Goal: Task Accomplishment & Management: Complete application form

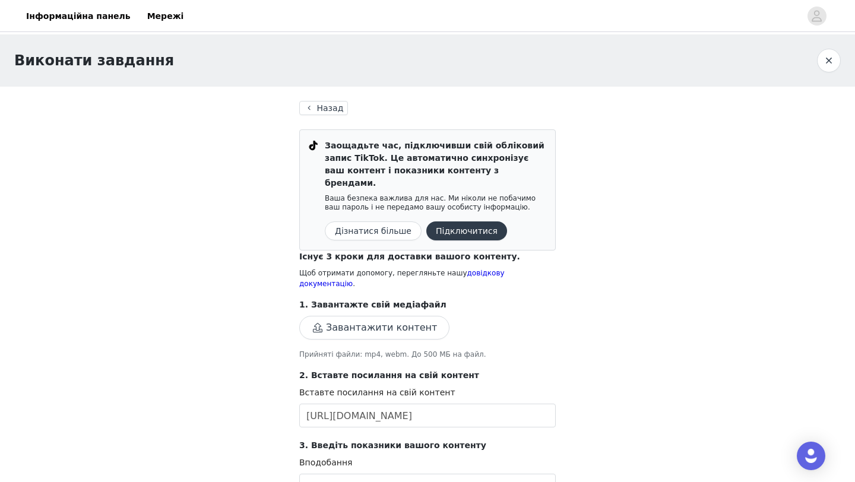
scroll to position [311, 0]
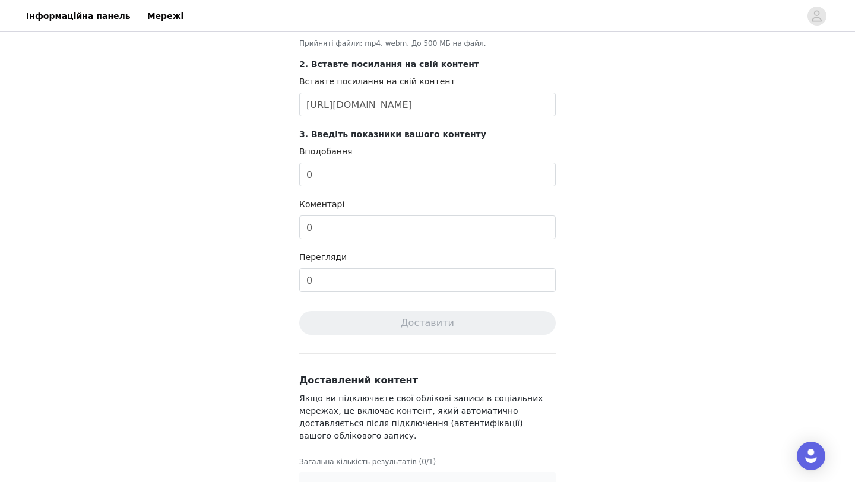
click at [350, 93] on input "[URL][DOMAIN_NAME]" at bounding box center [427, 105] width 256 height 24
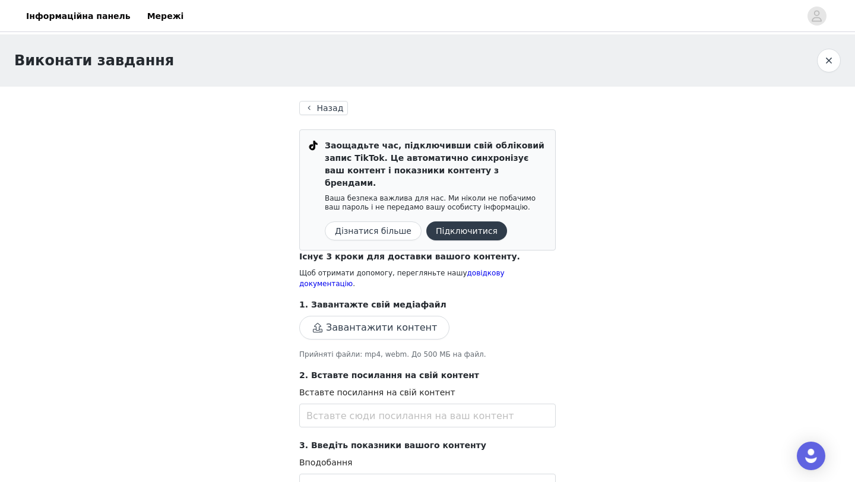
scroll to position [322, 0]
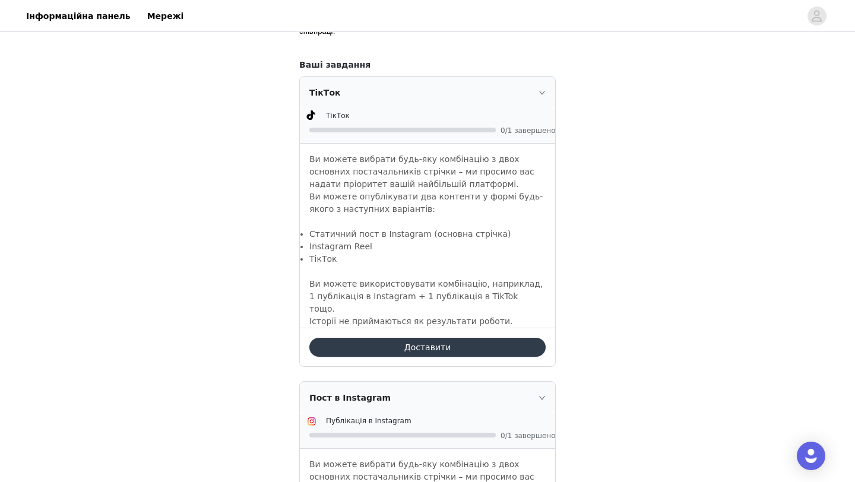
scroll to position [812, 0]
click at [400, 345] on button "Доставити" at bounding box center [427, 346] width 236 height 19
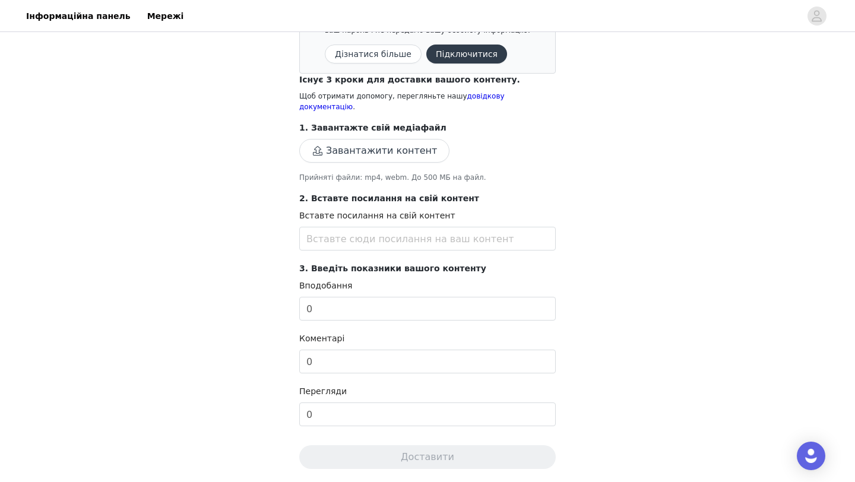
scroll to position [176, 0]
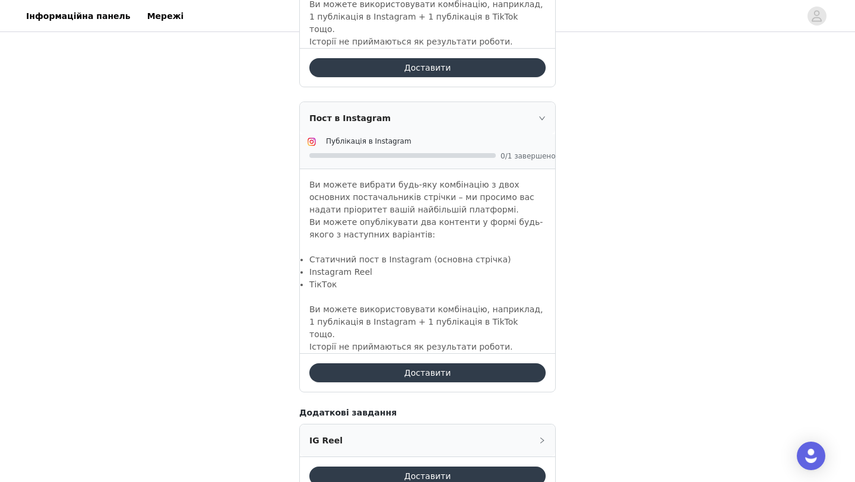
scroll to position [1084, 0]
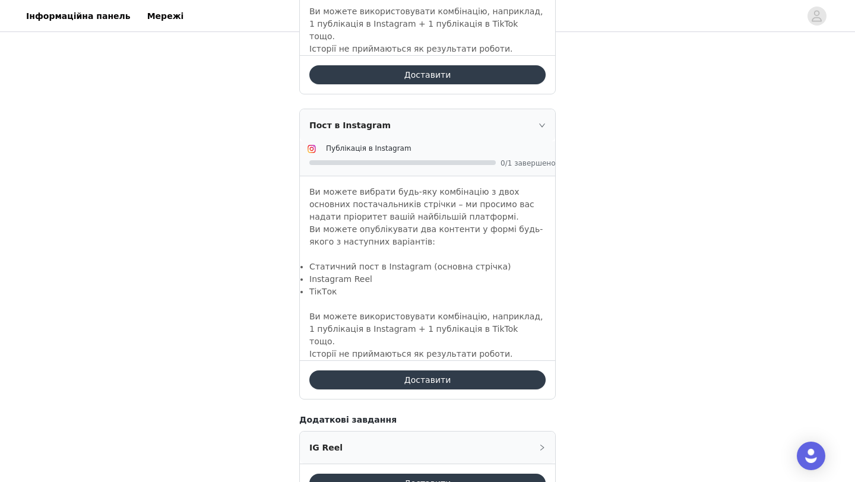
click at [355, 370] on button "Доставити" at bounding box center [427, 379] width 236 height 19
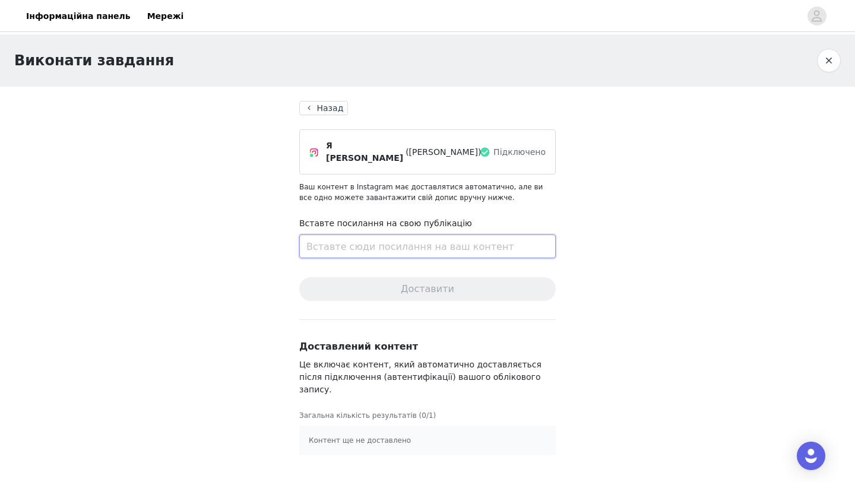
click at [344, 234] on input "text" at bounding box center [427, 246] width 256 height 24
paste input "[URL][DOMAIN_NAME]"
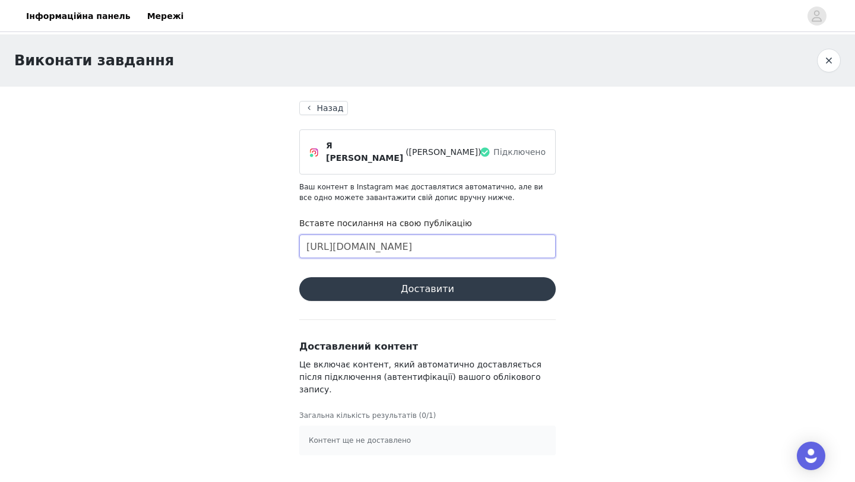
scroll to position [0, 104]
type input "[URL][DOMAIN_NAME]"
click at [360, 436] on font "Контент ще не доставлено" at bounding box center [360, 440] width 102 height 8
click at [383, 286] on button "Доставити" at bounding box center [427, 289] width 256 height 24
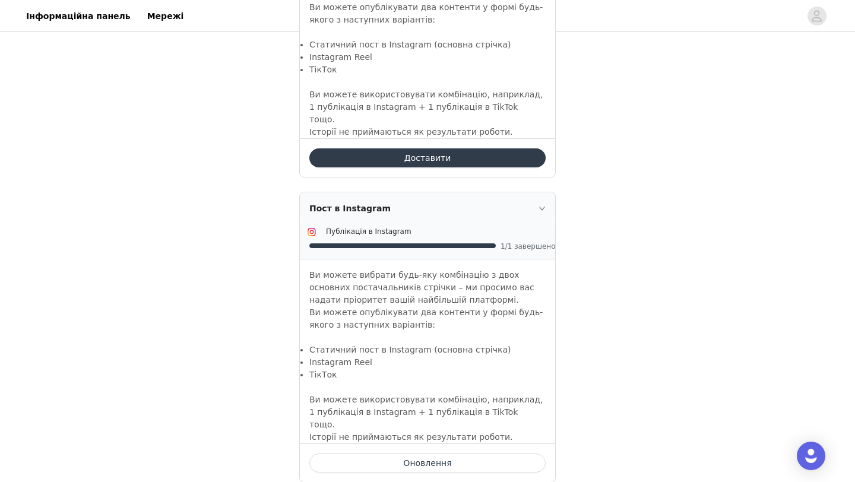
scroll to position [1000, 0]
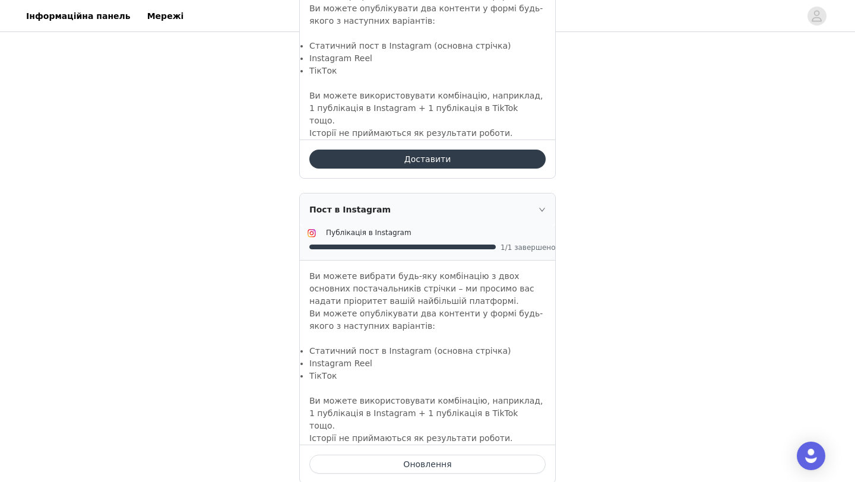
click at [409, 158] on button "Доставити" at bounding box center [427, 159] width 236 height 19
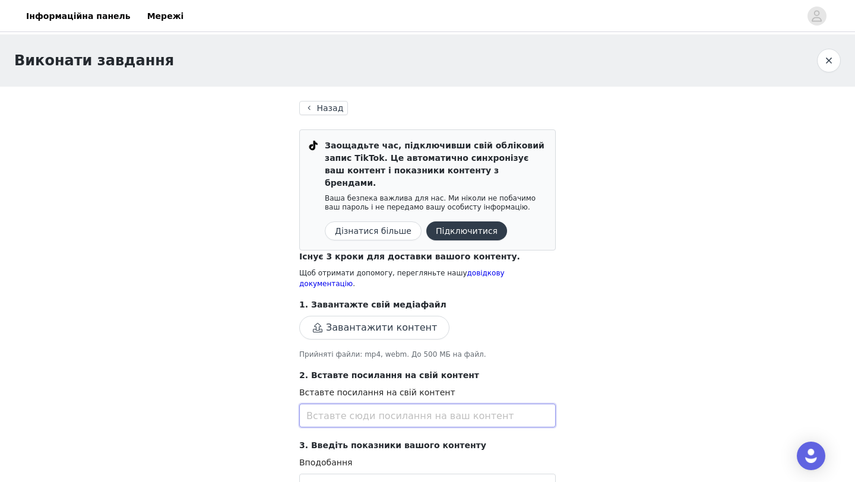
click at [337, 404] on input "text" at bounding box center [427, 416] width 256 height 24
paste input "[URL][DOMAIN_NAME]"
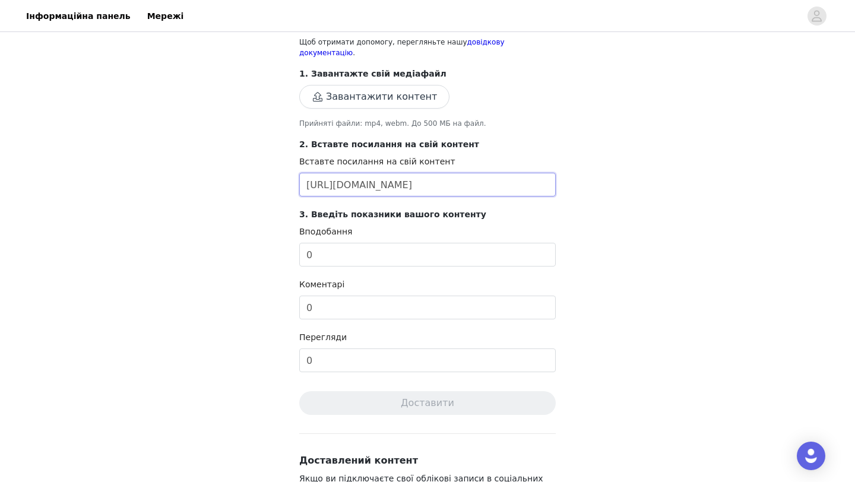
scroll to position [239, 0]
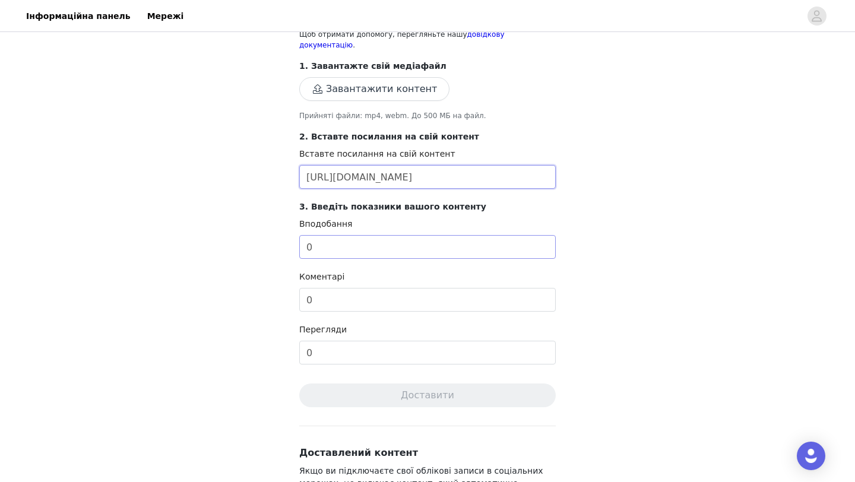
type input "[URL][DOMAIN_NAME]"
click at [326, 235] on input "0" at bounding box center [427, 247] width 256 height 24
click at [333, 341] on input "0" at bounding box center [427, 353] width 256 height 24
type input "621"
click at [341, 235] on input "0" at bounding box center [427, 247] width 256 height 24
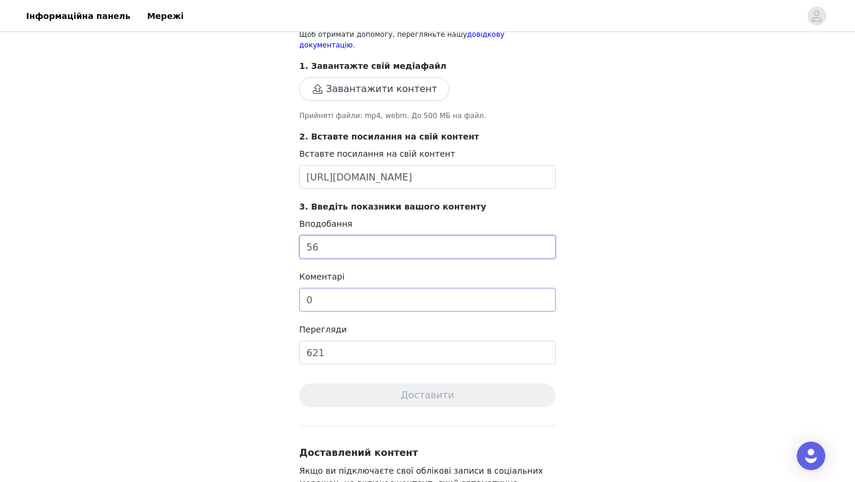
type input "56"
click at [355, 288] on input "0" at bounding box center [427, 300] width 256 height 24
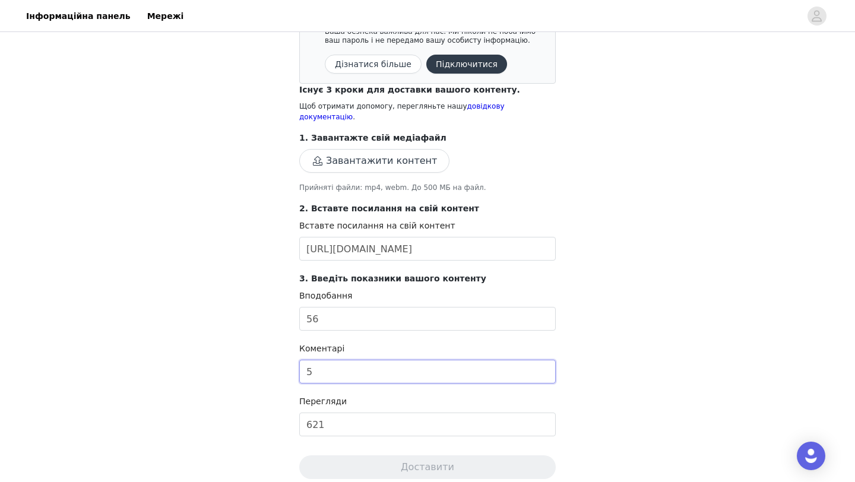
scroll to position [166, 0]
type input "5"
click at [348, 150] on button "Завантажити контент" at bounding box center [374, 162] width 150 height 24
click at [350, 150] on button "Завантажити контент" at bounding box center [374, 162] width 150 height 24
click at [368, 150] on button "Завантажити контент" at bounding box center [374, 162] width 150 height 24
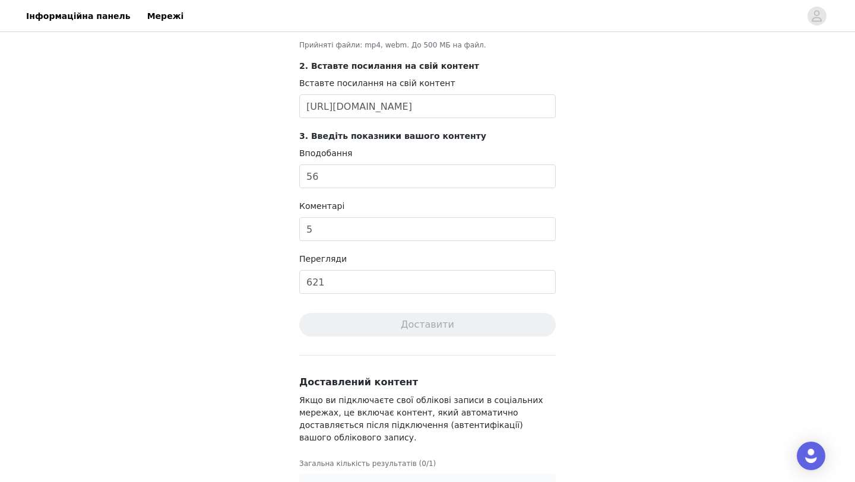
scroll to position [322, 0]
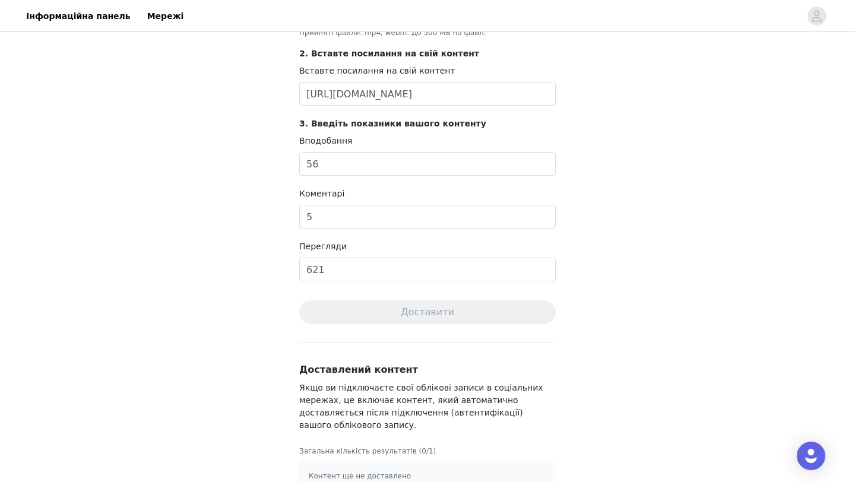
click at [334, 472] on font "Контент ще не доставлено" at bounding box center [360, 476] width 102 height 8
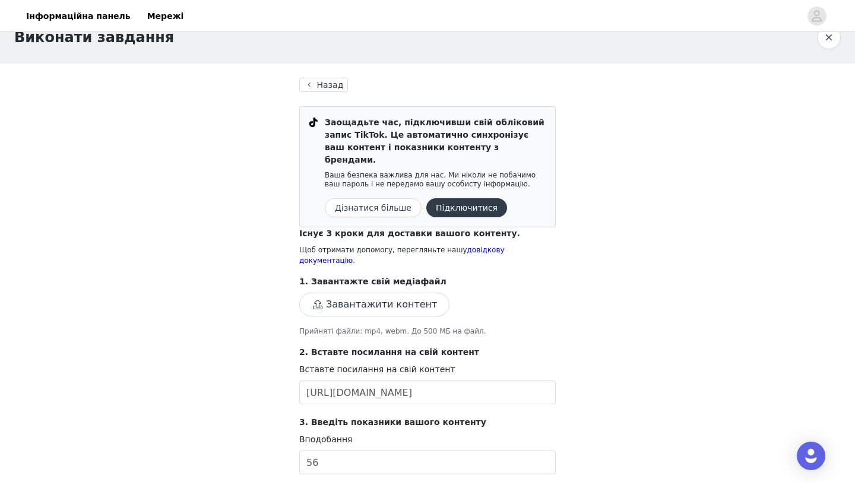
scroll to position [0, 0]
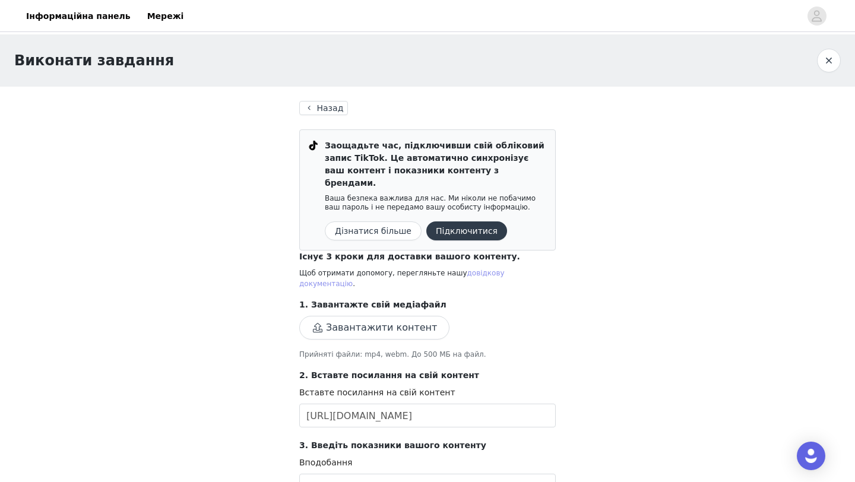
click at [488, 269] on font "довідкову документацію" at bounding box center [401, 278] width 205 height 19
click at [435, 223] on button "Підключитися" at bounding box center [466, 230] width 81 height 19
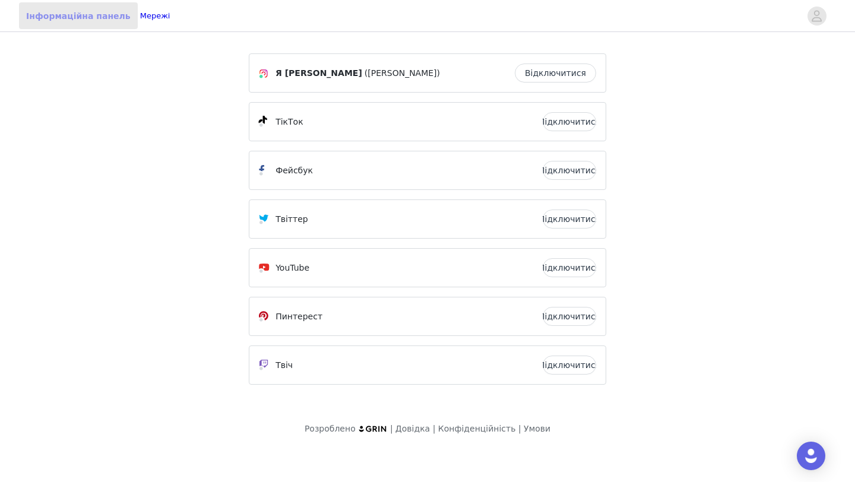
click at [78, 12] on font "Інформаційна панель" at bounding box center [78, 15] width 104 height 9
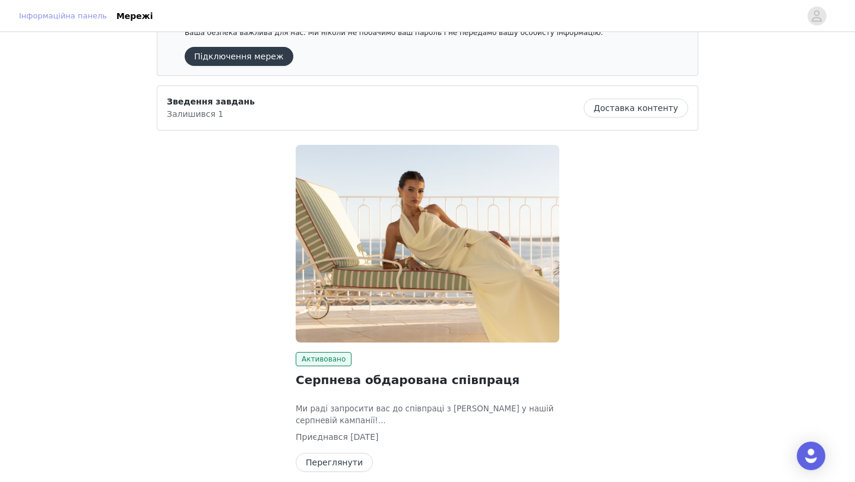
scroll to position [93, 0]
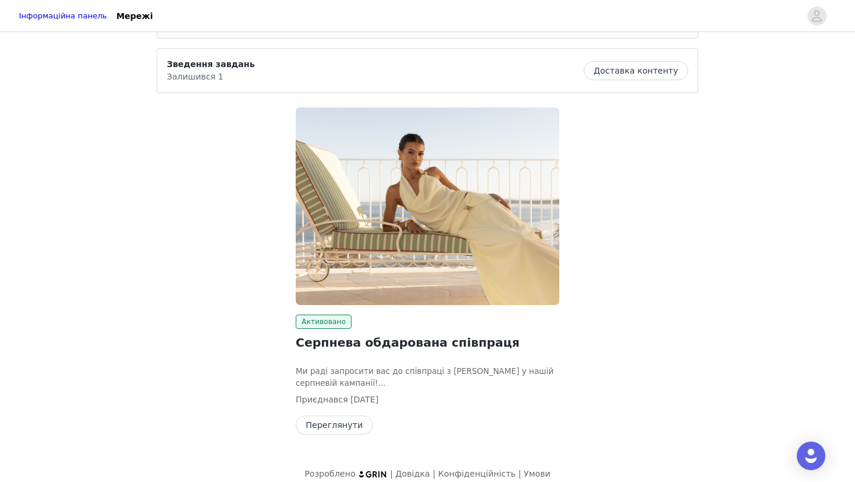
click at [332, 415] on button "Переглянути" at bounding box center [334, 424] width 77 height 19
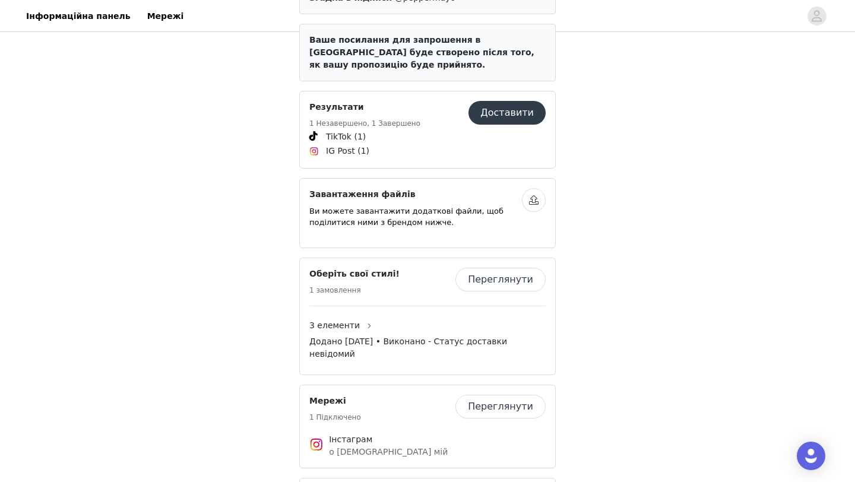
scroll to position [620, 0]
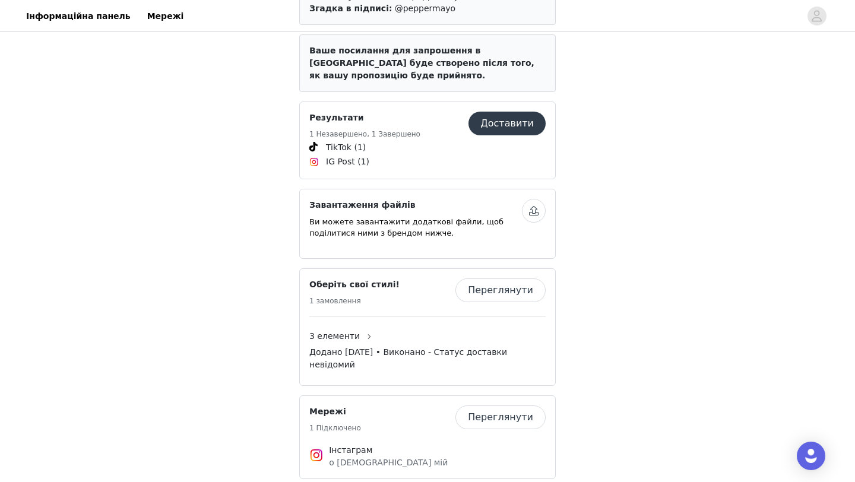
click at [500, 112] on button "Доставити" at bounding box center [506, 124] width 77 height 24
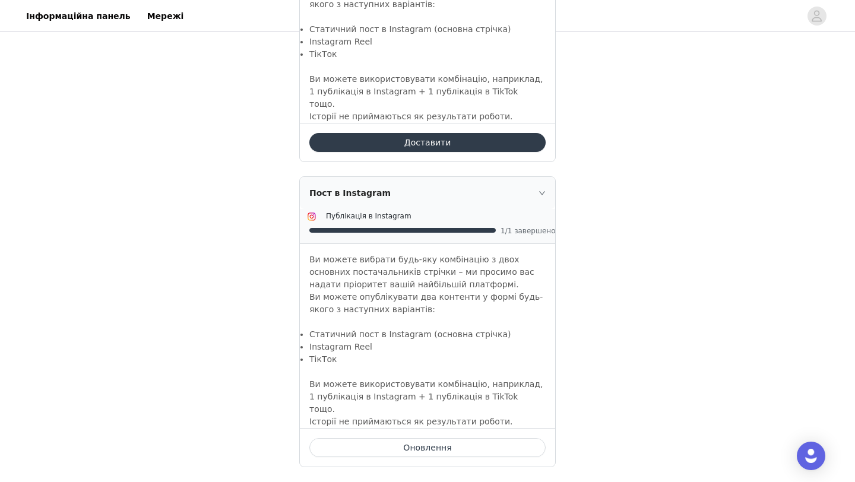
scroll to position [1020, 0]
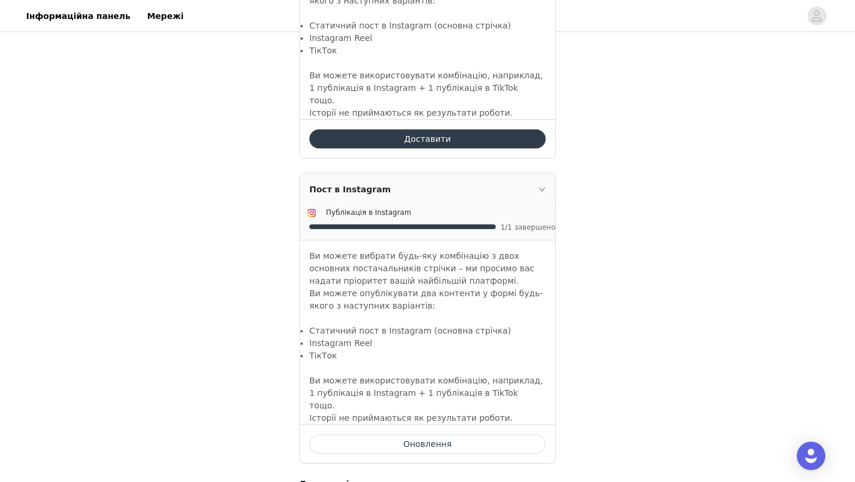
click at [466, 139] on button "Доставити" at bounding box center [427, 138] width 236 height 19
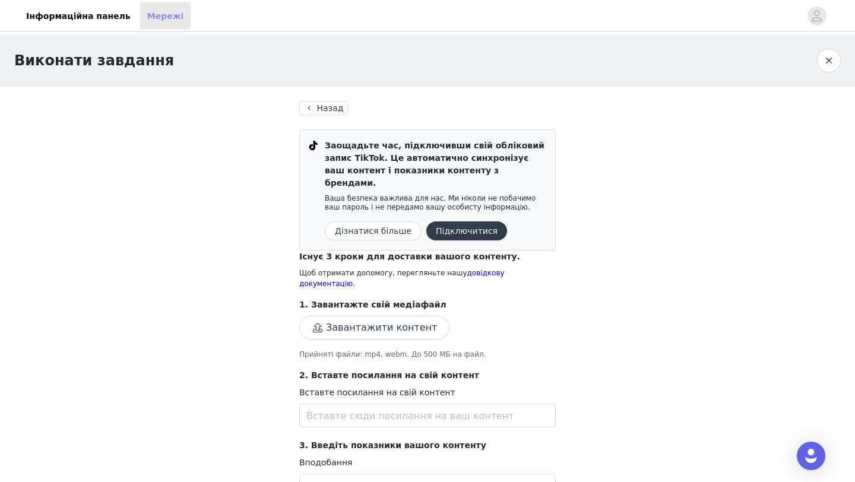
click at [165, 12] on link "Мережі" at bounding box center [165, 15] width 51 height 27
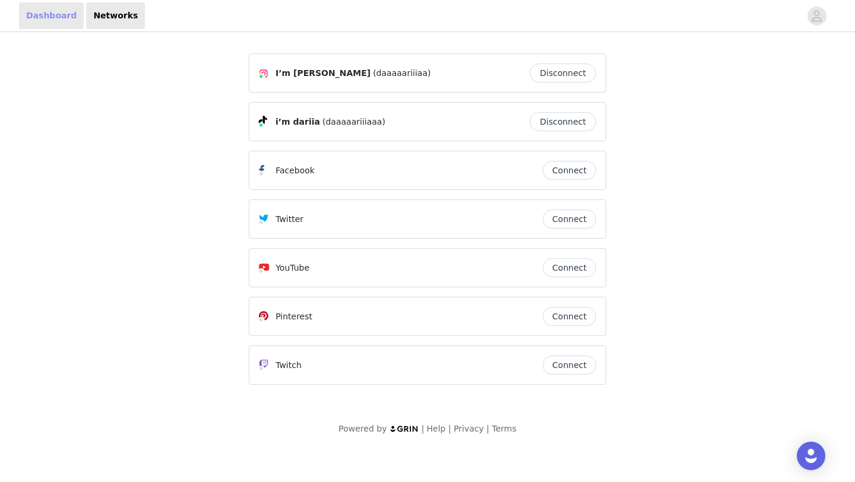
click at [53, 17] on link "Dashboard" at bounding box center [51, 15] width 65 height 27
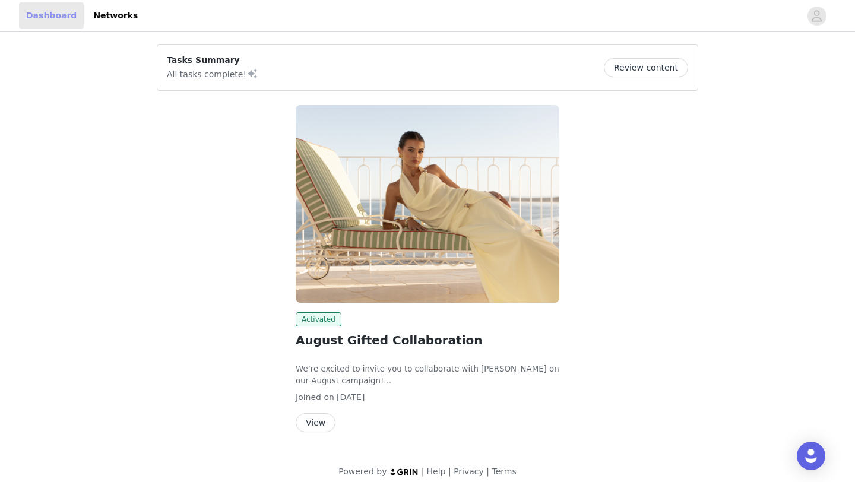
scroll to position [10, 0]
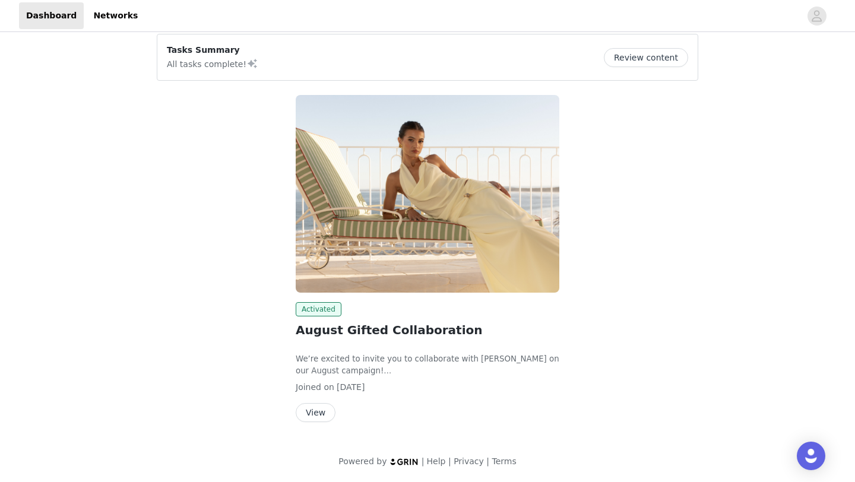
click at [315, 410] on button "View" at bounding box center [316, 412] width 40 height 19
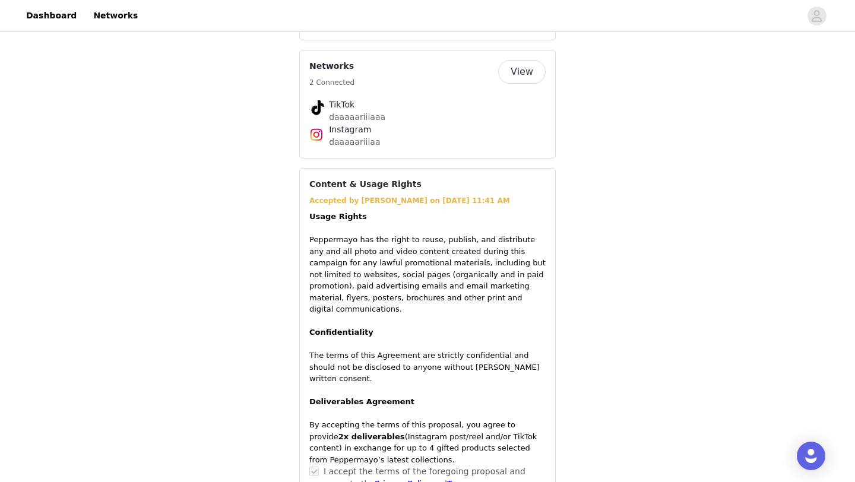
scroll to position [909, 0]
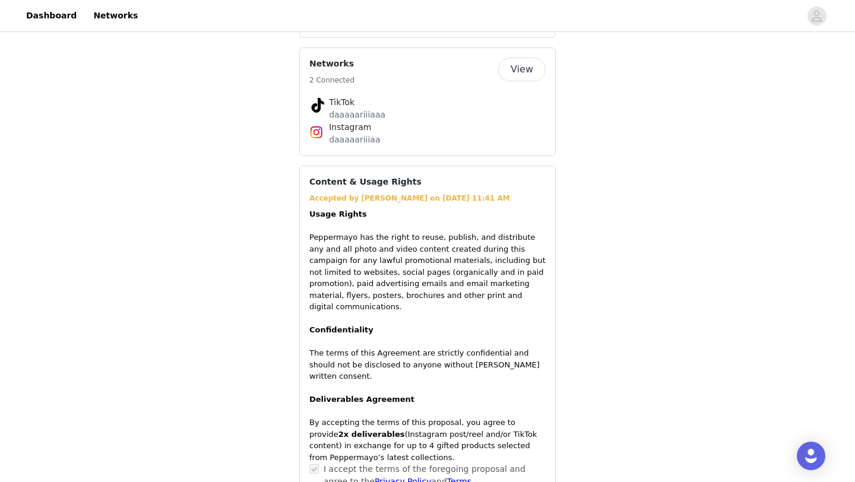
click at [529, 58] on button "View" at bounding box center [521, 70] width 47 height 24
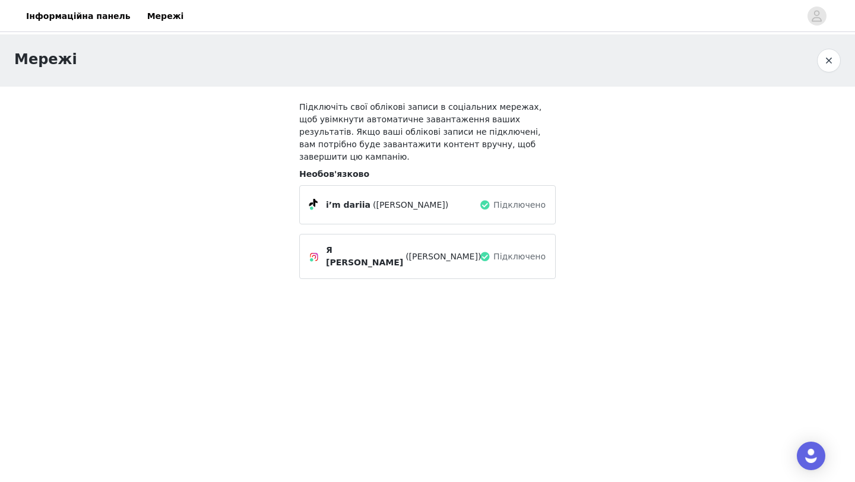
click at [136, 126] on div "Мережі Підключіть свої облікові записи в соціальних мережах, щоб увімкнути авто…" at bounding box center [427, 168] width 855 height 268
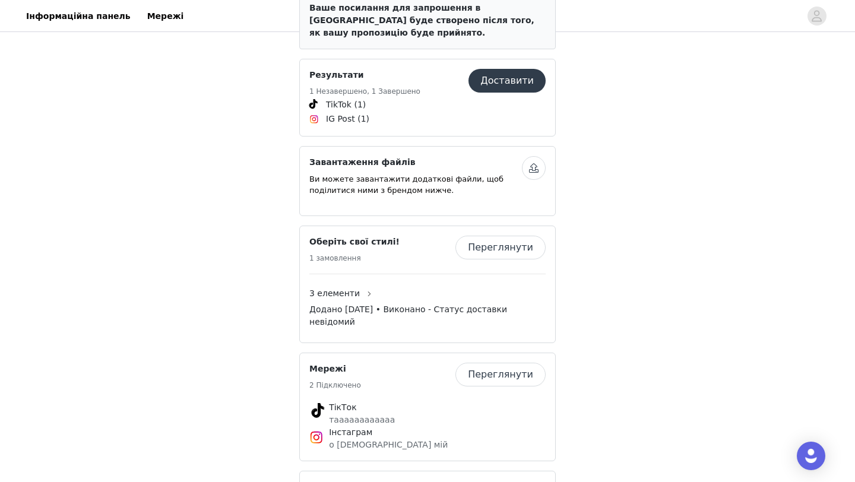
scroll to position [636, 0]
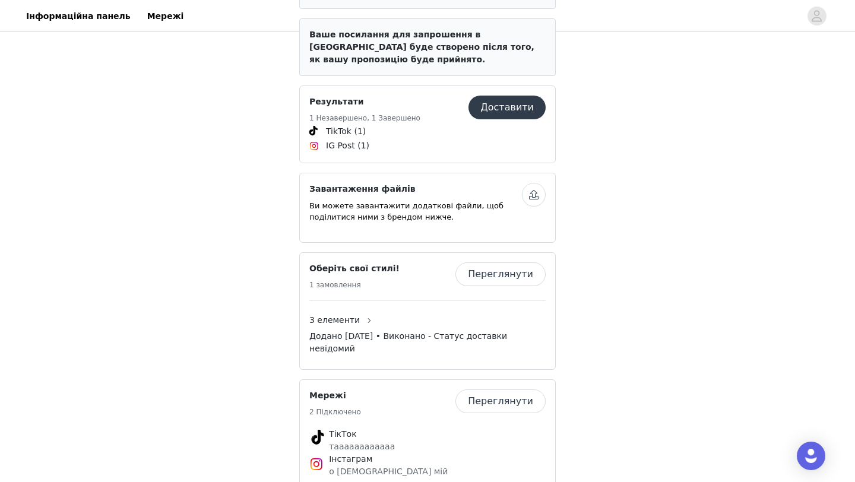
click at [507, 96] on button "Доставити" at bounding box center [506, 108] width 77 height 24
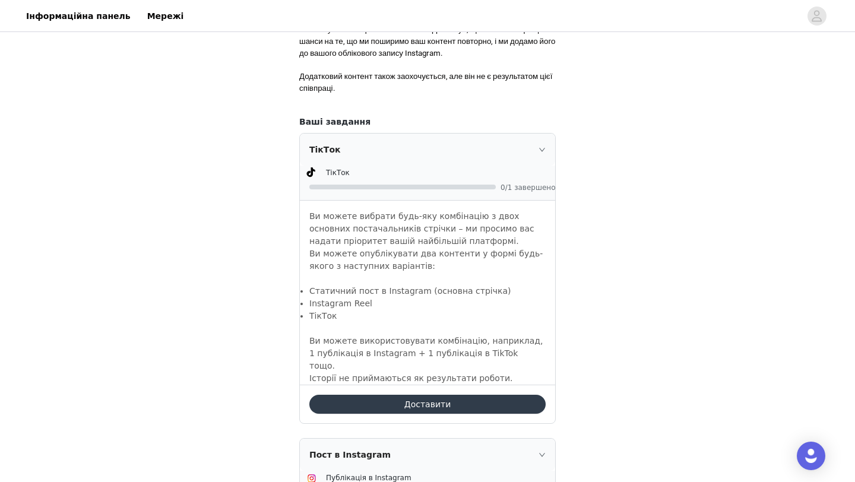
scroll to position [752, 0]
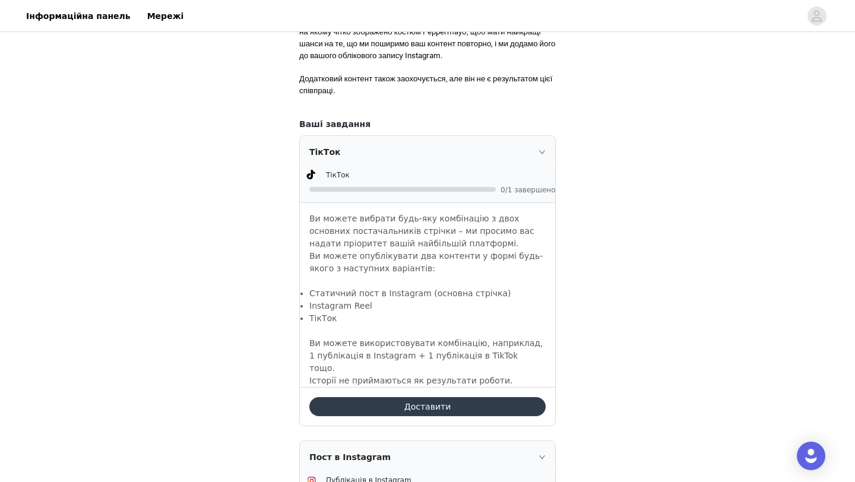
click at [399, 410] on button "Доставити" at bounding box center [427, 406] width 236 height 19
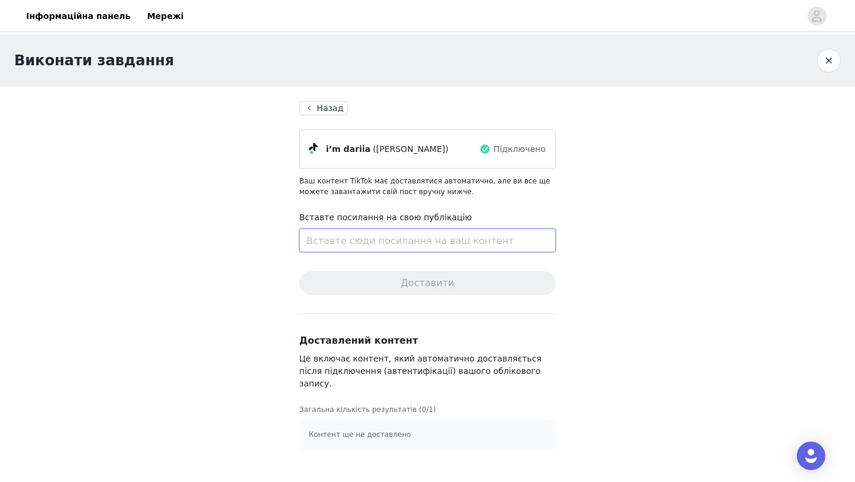
click at [344, 235] on input "text" at bounding box center [427, 240] width 256 height 24
paste input "[URL][DOMAIN_NAME]"
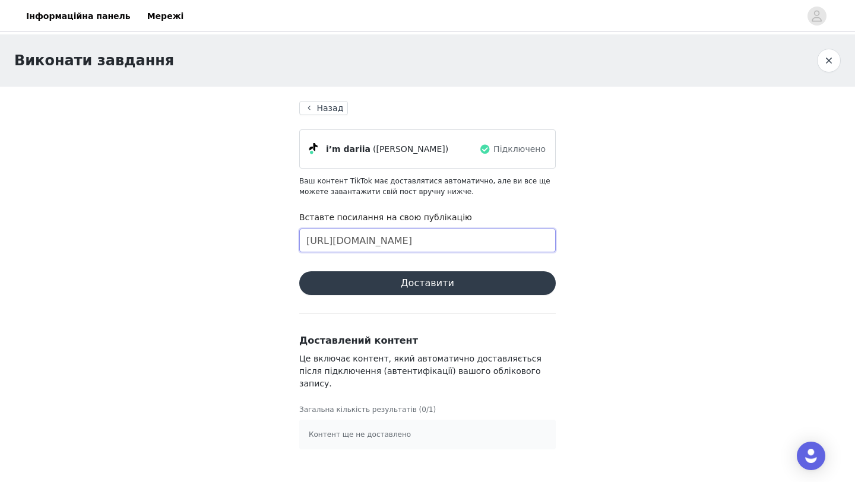
type input "[URL][DOMAIN_NAME]"
click at [465, 278] on button "Доставити" at bounding box center [427, 283] width 256 height 24
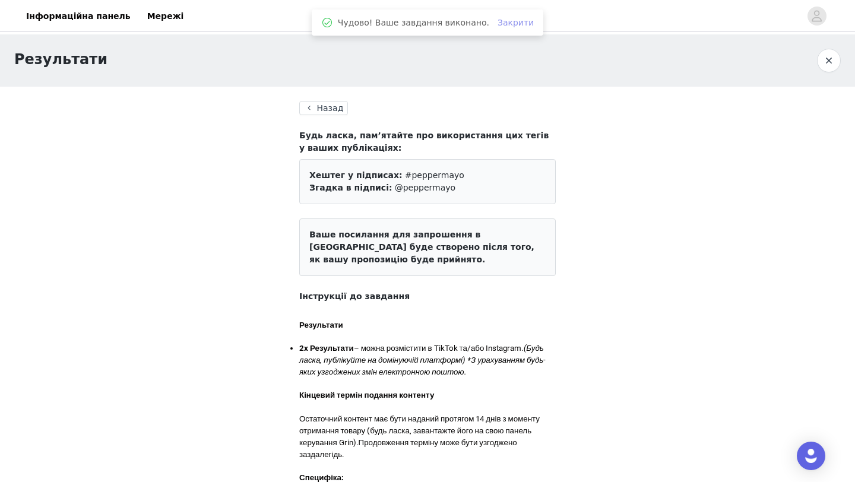
click at [510, 22] on font "Закрити" at bounding box center [515, 22] width 36 height 9
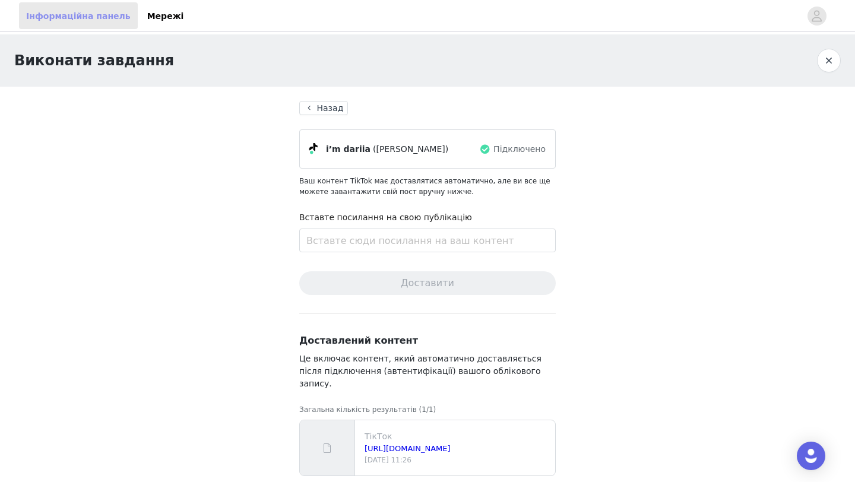
click at [90, 27] on link "Інформаційна панель" at bounding box center [78, 15] width 119 height 27
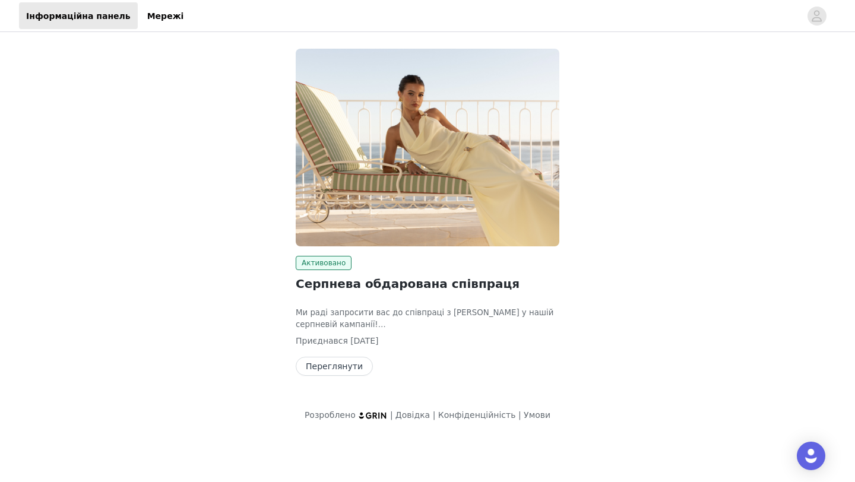
click at [325, 366] on button "Переглянути" at bounding box center [334, 366] width 77 height 19
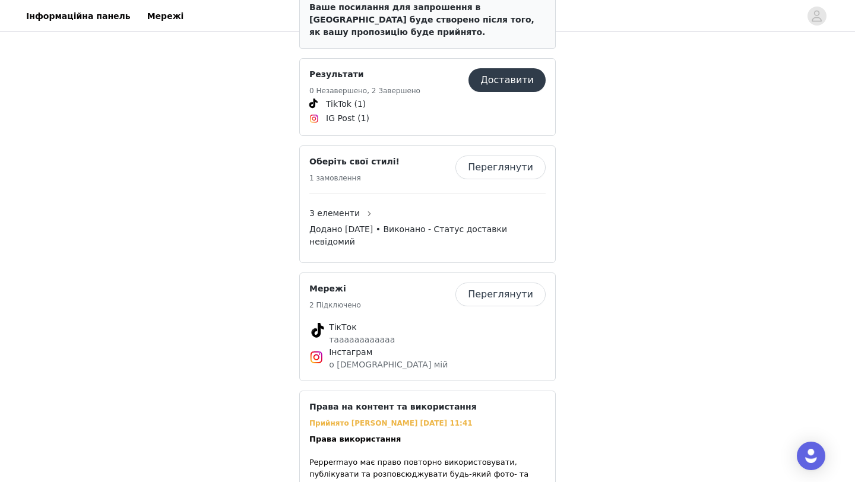
scroll to position [663, 0]
click at [351, 208] on font "3 елементи" at bounding box center [334, 212] width 50 height 9
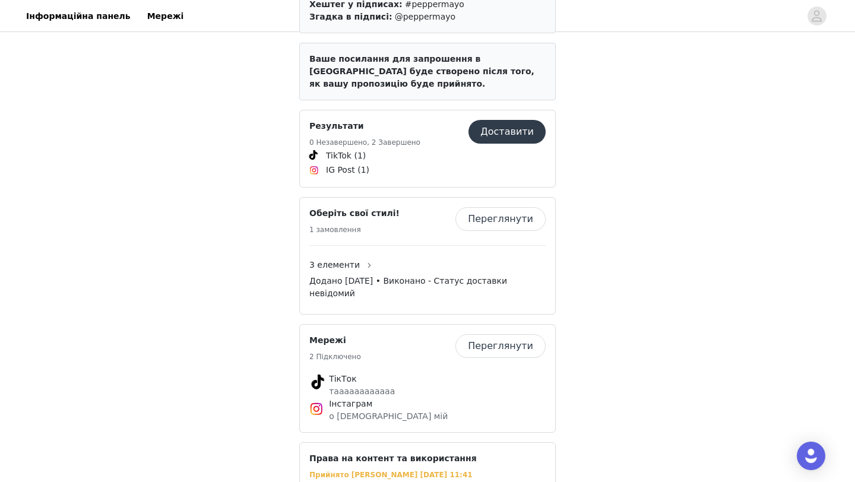
scroll to position [619, 0]
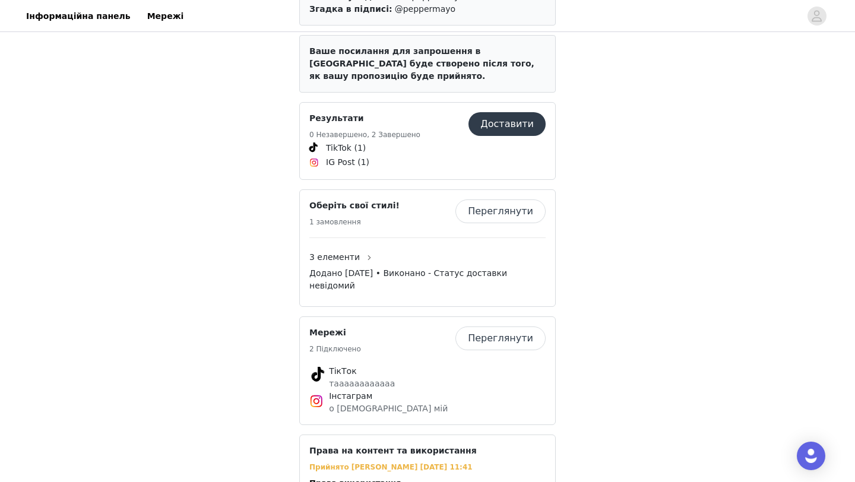
click at [510, 112] on button "Доставити" at bounding box center [506, 124] width 77 height 24
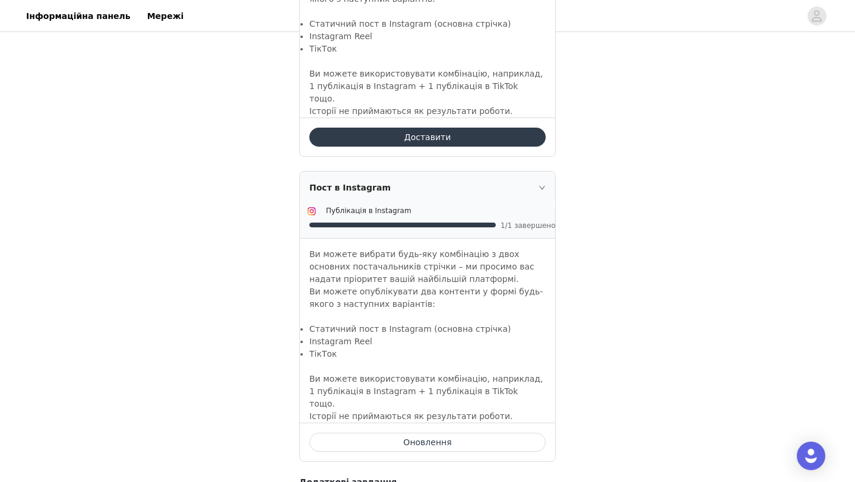
scroll to position [987, 0]
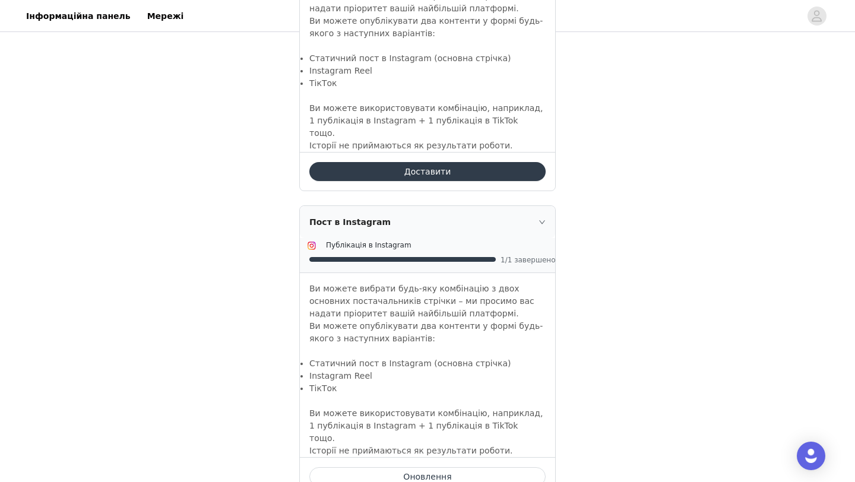
click at [402, 174] on button "Доставити" at bounding box center [427, 171] width 236 height 19
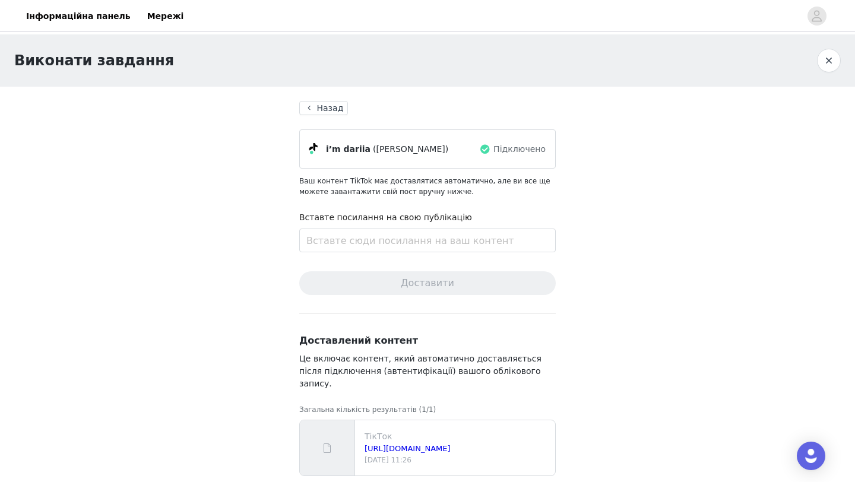
scroll to position [5, 0]
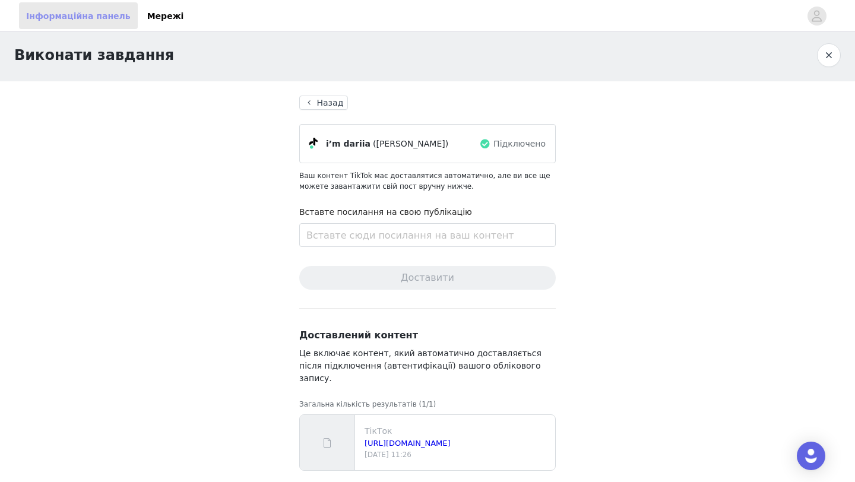
click at [49, 18] on font "Інформаційна панель" at bounding box center [78, 15] width 104 height 9
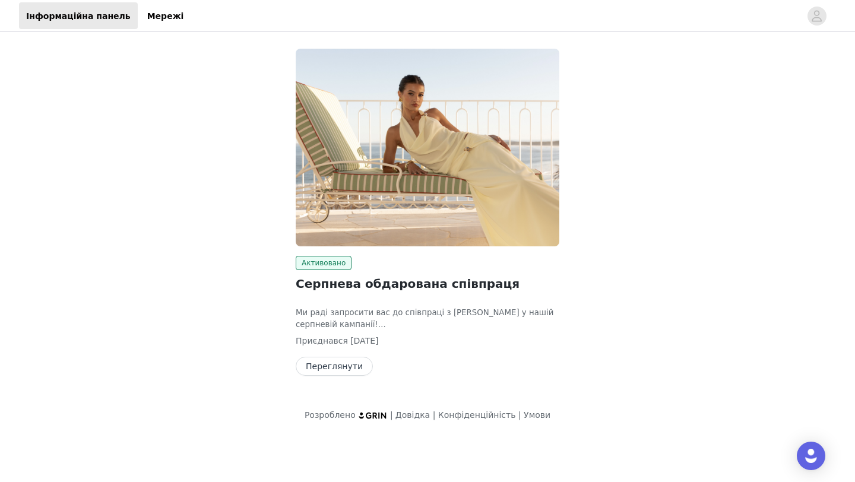
click at [338, 364] on button "Переглянути" at bounding box center [334, 366] width 77 height 19
